Goal: Transaction & Acquisition: Purchase product/service

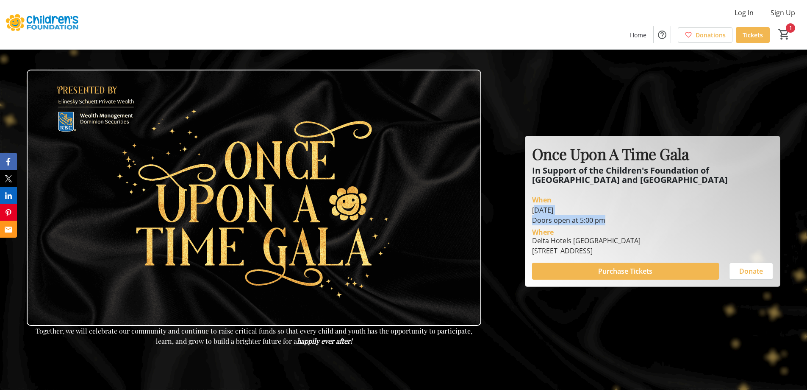
drag, startPoint x: 537, startPoint y: 210, endPoint x: 651, endPoint y: 208, distance: 114.5
click at [651, 208] on div "[DATE] Doors open at 5:00 pm" at bounding box center [652, 215] width 241 height 20
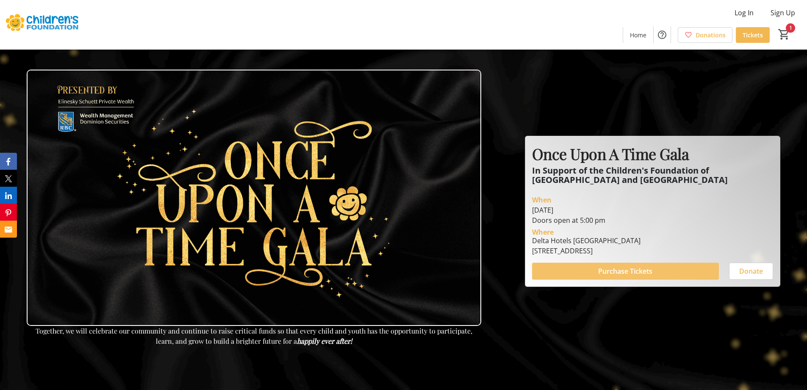
click at [609, 268] on span "Purchase Tickets" at bounding box center [625, 271] width 54 height 10
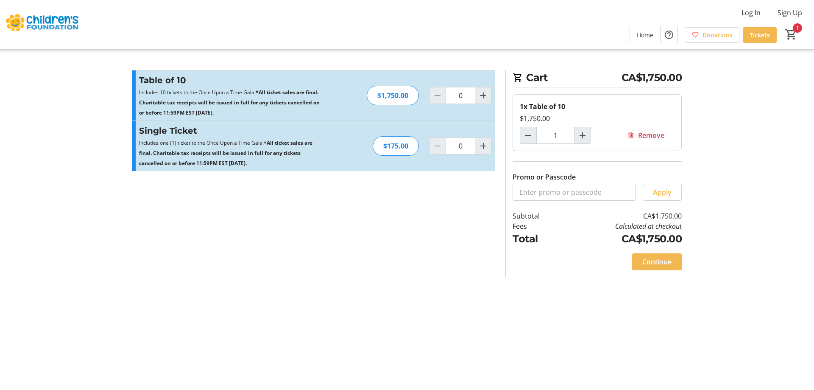
type input "1"
click at [581, 136] on mat-icon "Increment by one" at bounding box center [582, 135] width 10 height 10
click at [581, 136] on div at bounding box center [582, 135] width 17 height 17
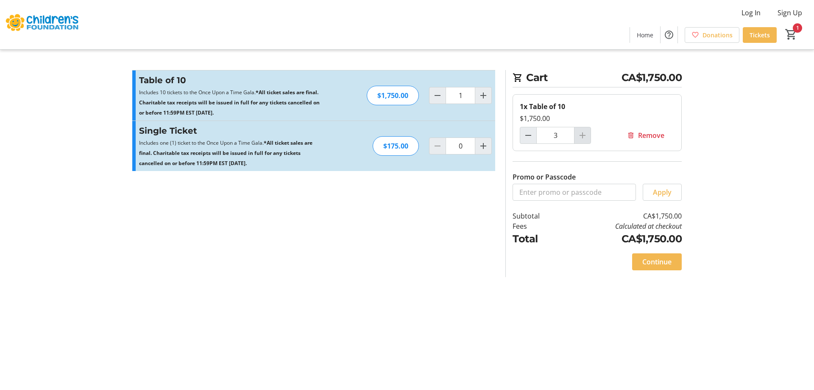
type input "1"
type input "3"
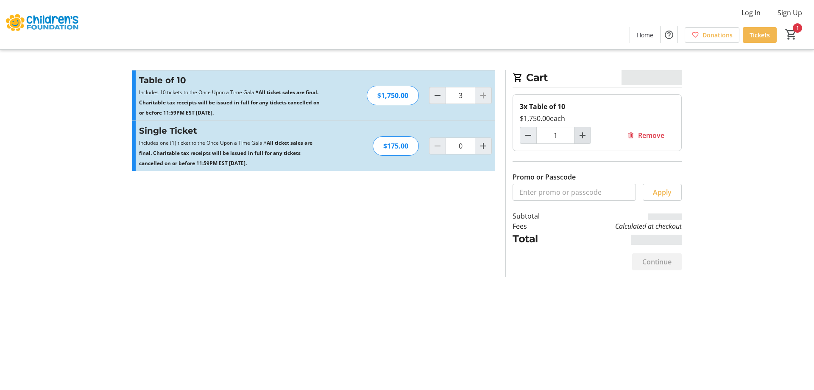
click at [581, 136] on mat-icon "Increment by one" at bounding box center [582, 135] width 10 height 10
type input "2"
click at [581, 136] on div at bounding box center [582, 135] width 17 height 17
type input "2"
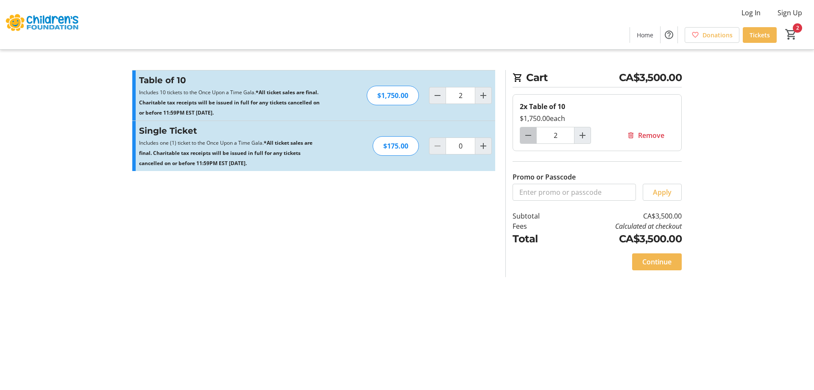
click at [529, 136] on mat-icon "Decrement by one" at bounding box center [528, 135] width 10 height 10
type input "1"
click at [652, 266] on span "Continue" at bounding box center [656, 261] width 29 height 10
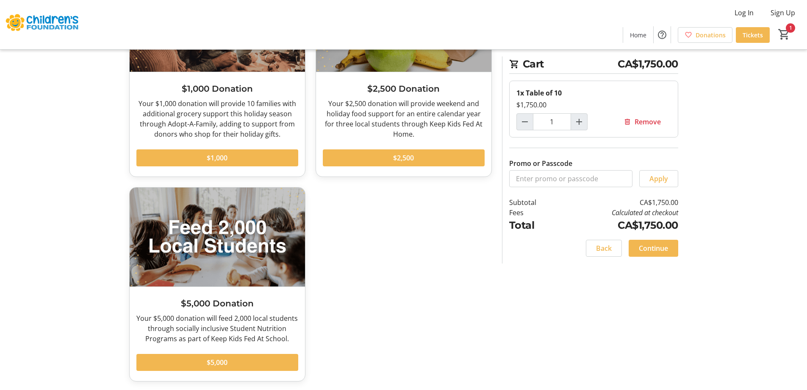
scroll to position [570, 0]
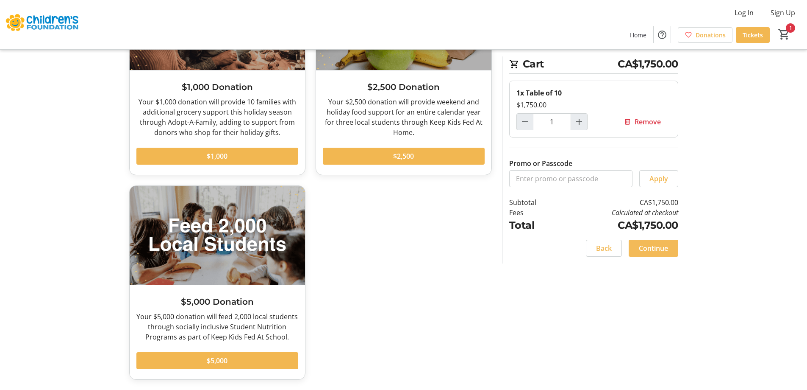
click at [654, 252] on span "Continue" at bounding box center [653, 248] width 29 height 10
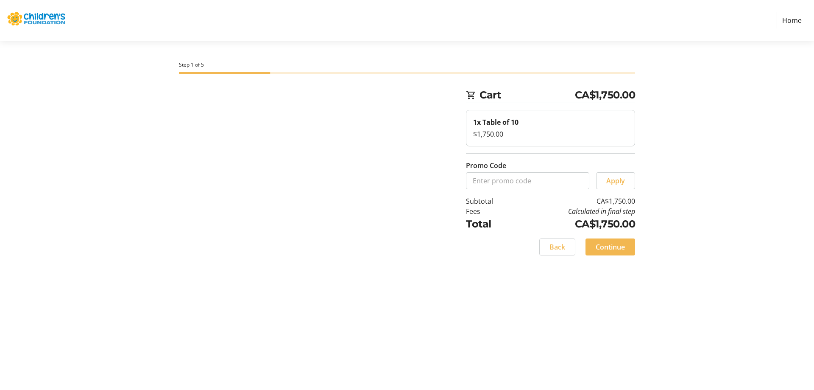
select select
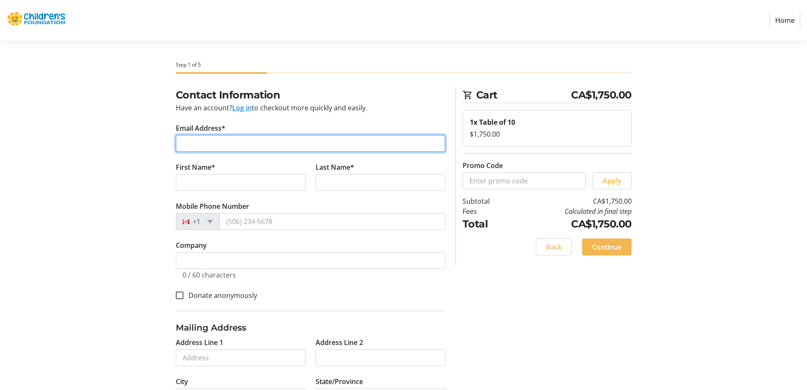
click at [219, 145] on input "Email Address*" at bounding box center [311, 143] width 270 height 17
click at [264, 145] on input "Email Address*" at bounding box center [311, 143] width 270 height 17
type input "[EMAIL_ADDRESS][DOMAIN_NAME]"
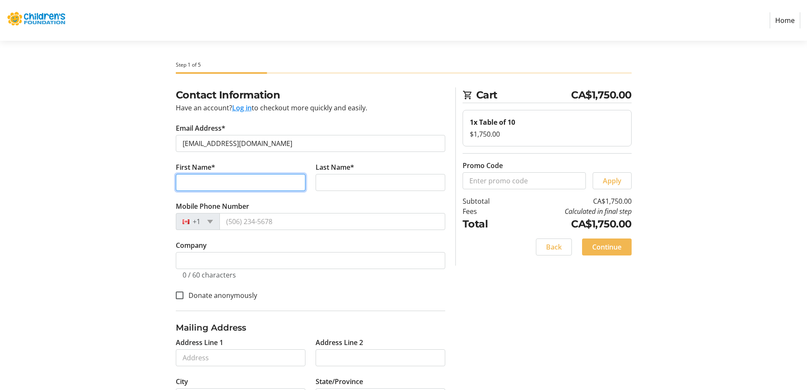
type input "[PERSON_NAME]"
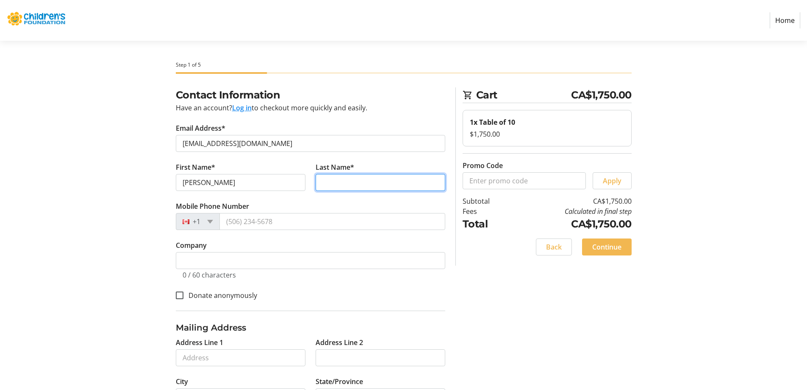
type input "[PERSON_NAME]"
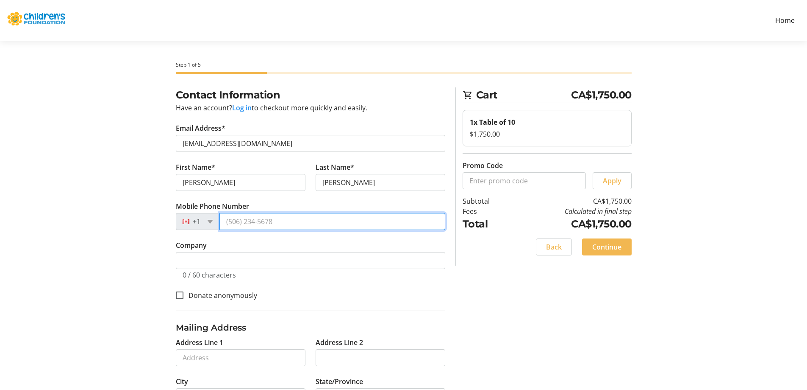
type input "[PHONE_NUMBER]"
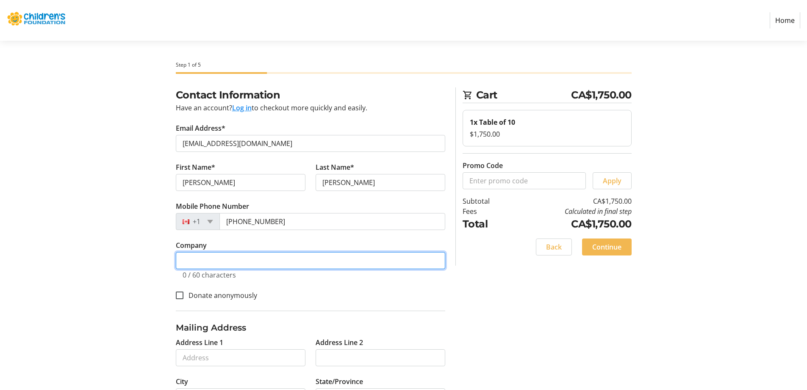
type input "SERVPRO OF GUELPH"
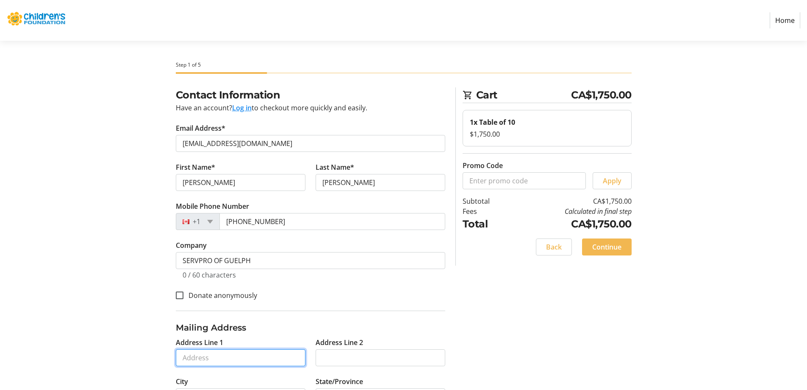
type input "[STREET_ADDRESS][PERSON_NAME]"
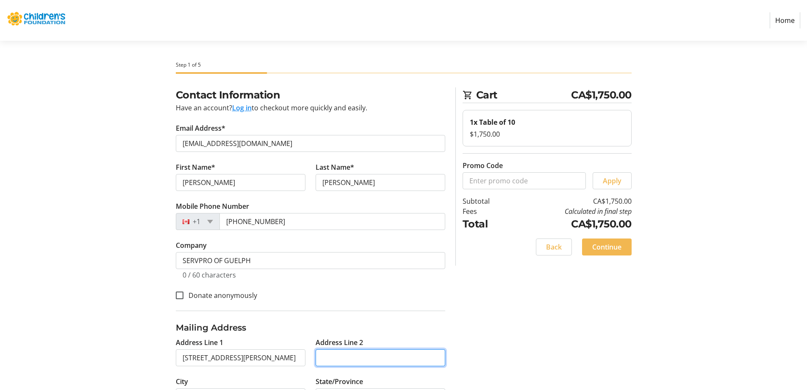
type input "2"
type input "Guelph"
type input "N1K 1B4"
select select "CA"
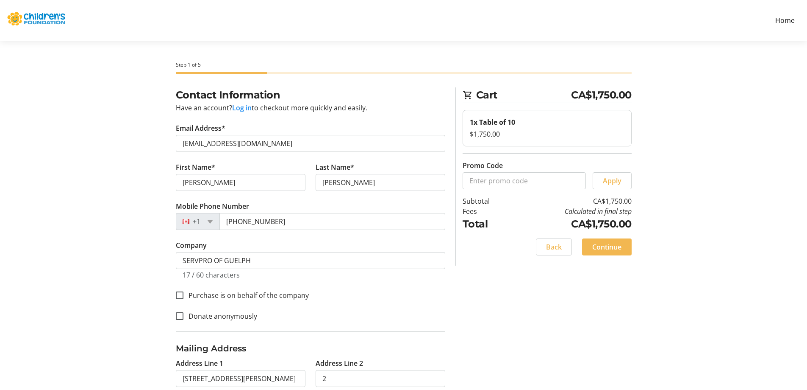
select select "ON"
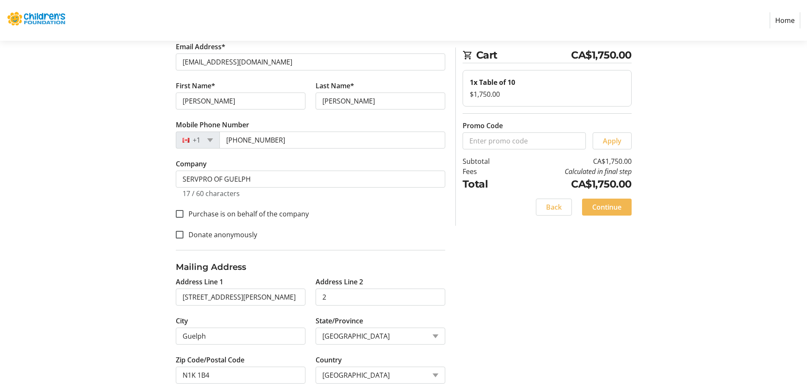
scroll to position [85, 0]
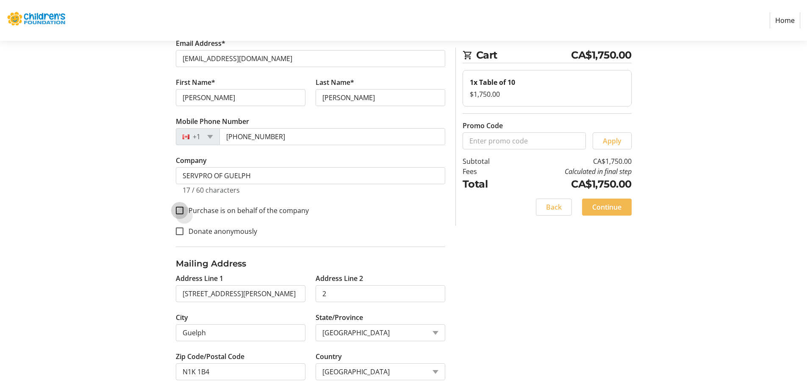
click at [181, 210] on input "Purchase is on behalf of the company" at bounding box center [180, 210] width 8 height 8
checkbox input "true"
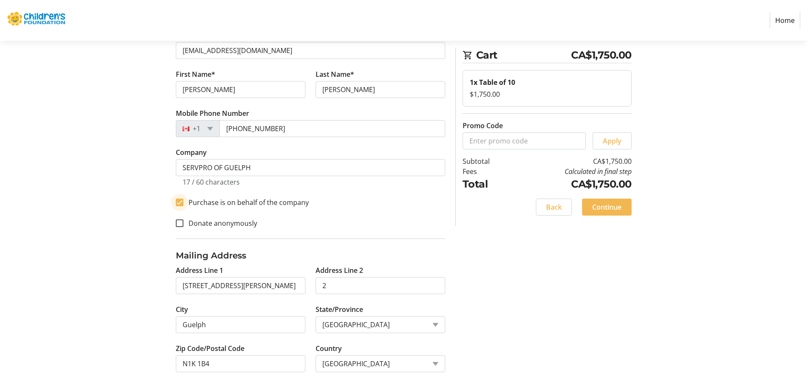
scroll to position [95, 0]
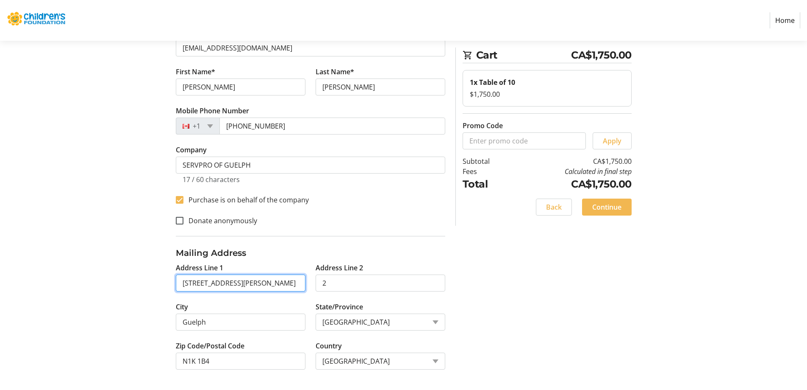
click at [261, 288] on input "[STREET_ADDRESS][PERSON_NAME]" at bounding box center [241, 282] width 130 height 17
type input "[STREET_ADDRESS]"
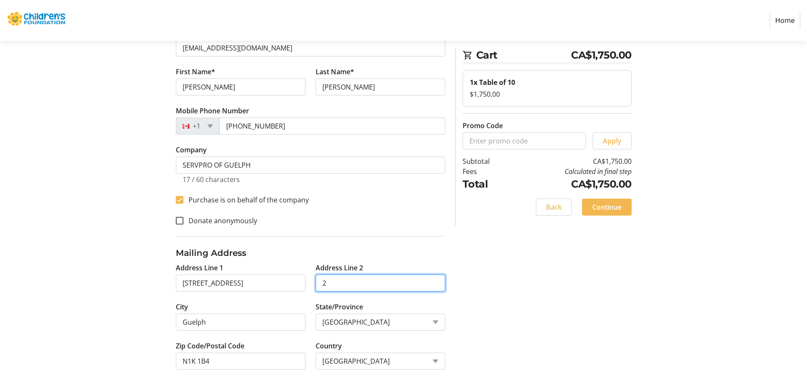
click at [334, 284] on input "2" at bounding box center [381, 282] width 130 height 17
drag, startPoint x: 330, startPoint y: 283, endPoint x: 292, endPoint y: 294, distance: 40.1
click at [295, 294] on div "Address Line 1 [GEOGRAPHIC_DATA] N Address Line [GEOGRAPHIC_DATA] [GEOGRAPHIC_D…" at bounding box center [311, 320] width 280 height 117
click at [505, 285] on div "Contact Information Have an account? Log in to checkout more quickly and easily…" at bounding box center [403, 191] width 559 height 398
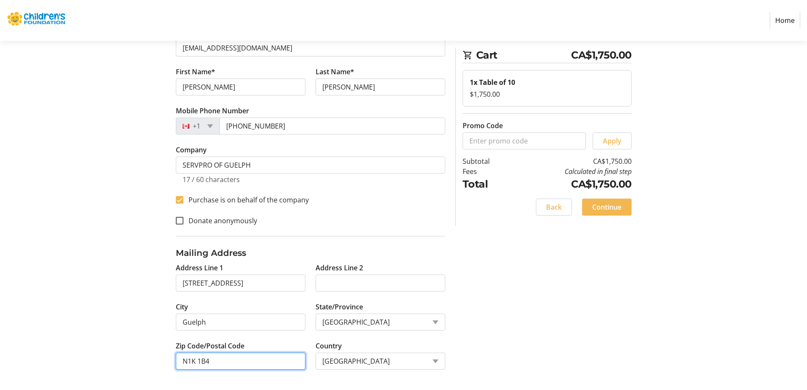
click at [224, 356] on input "N1K 1B4" at bounding box center [241, 360] width 130 height 17
type input "N1H6J2"
click at [497, 322] on div "Contact Information Have an account? Log in to checkout more quickly and easily…" at bounding box center [403, 191] width 559 height 398
click at [608, 207] on span "Continue" at bounding box center [607, 207] width 29 height 10
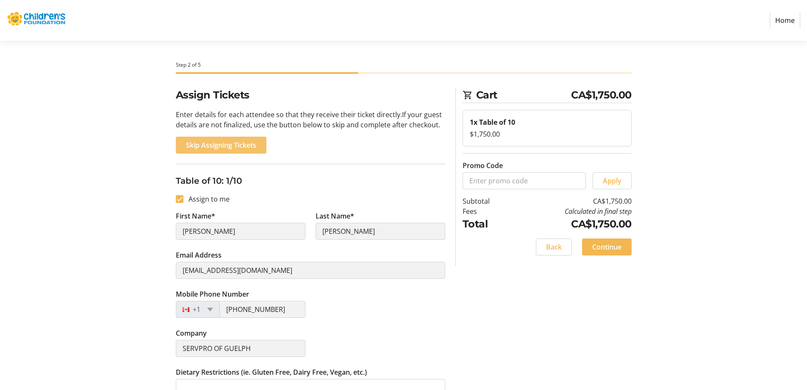
click at [239, 145] on span "Skip Assigning Tickets" at bounding box center [221, 145] width 70 height 10
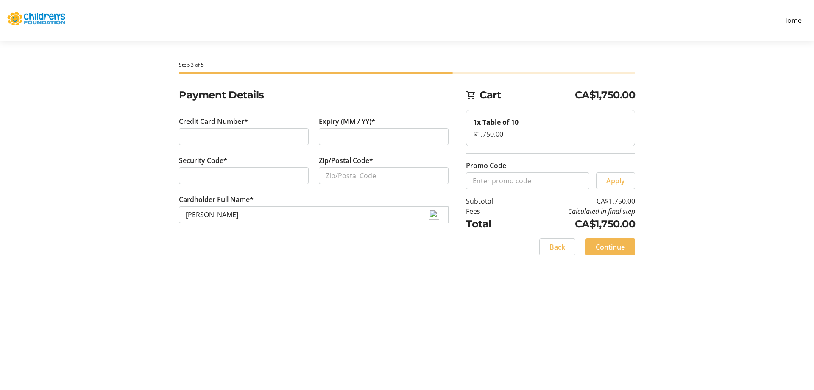
click at [199, 145] on div "Credit Card Number*" at bounding box center [244, 135] width 140 height 39
click at [334, 172] on input "Zip/Postal Code*" at bounding box center [384, 175] width 130 height 17
type input "N1H6J2"
click at [334, 258] on div "Payment Details Credit Card Number* Expiry (MM / YY)* Security Code* Zip/Postal…" at bounding box center [314, 176] width 280 height 178
click at [611, 243] on span "Continue" at bounding box center [609, 247] width 29 height 10
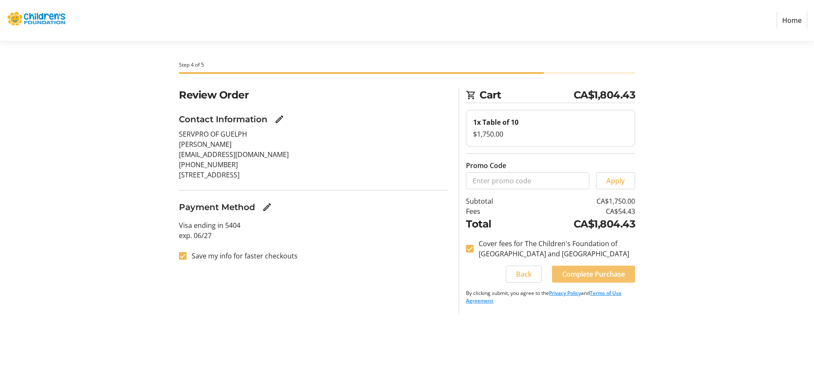
click at [614, 271] on span "Complete Purchase" at bounding box center [593, 274] width 63 height 10
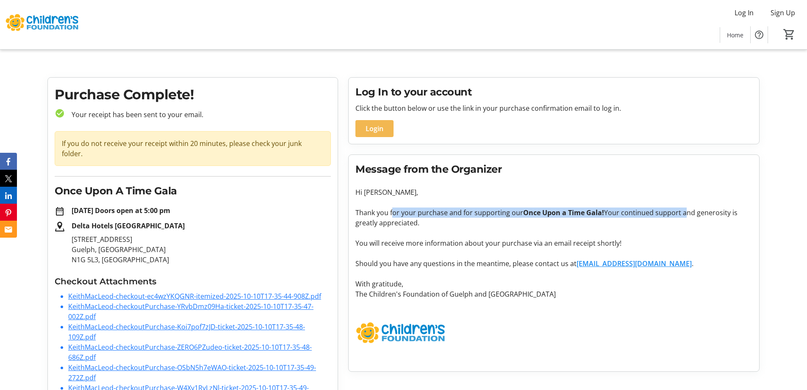
drag, startPoint x: 392, startPoint y: 208, endPoint x: 682, endPoint y: 216, distance: 290.4
click at [682, 216] on p "Thank you for your purchase and for supporting our Once Upon a Time Gala! Your …" at bounding box center [554, 217] width 397 height 20
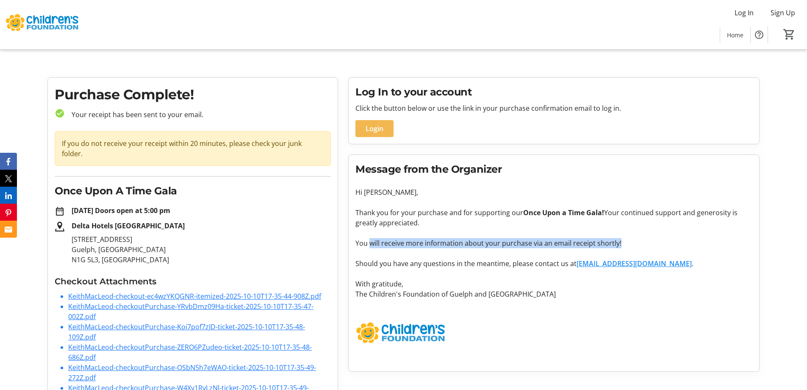
drag, startPoint x: 374, startPoint y: 239, endPoint x: 628, endPoint y: 241, distance: 253.5
click at [628, 241] on p "You will receive more information about your purchase via an email receipt shor…" at bounding box center [554, 243] width 397 height 10
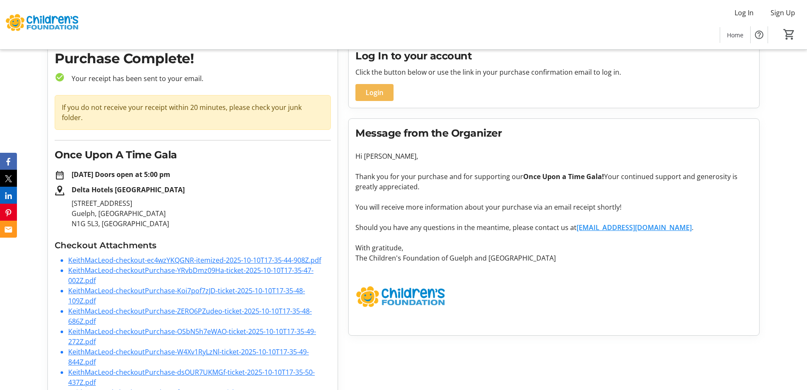
scroll to position [125, 0]
